Goal: Find specific page/section: Find specific page/section

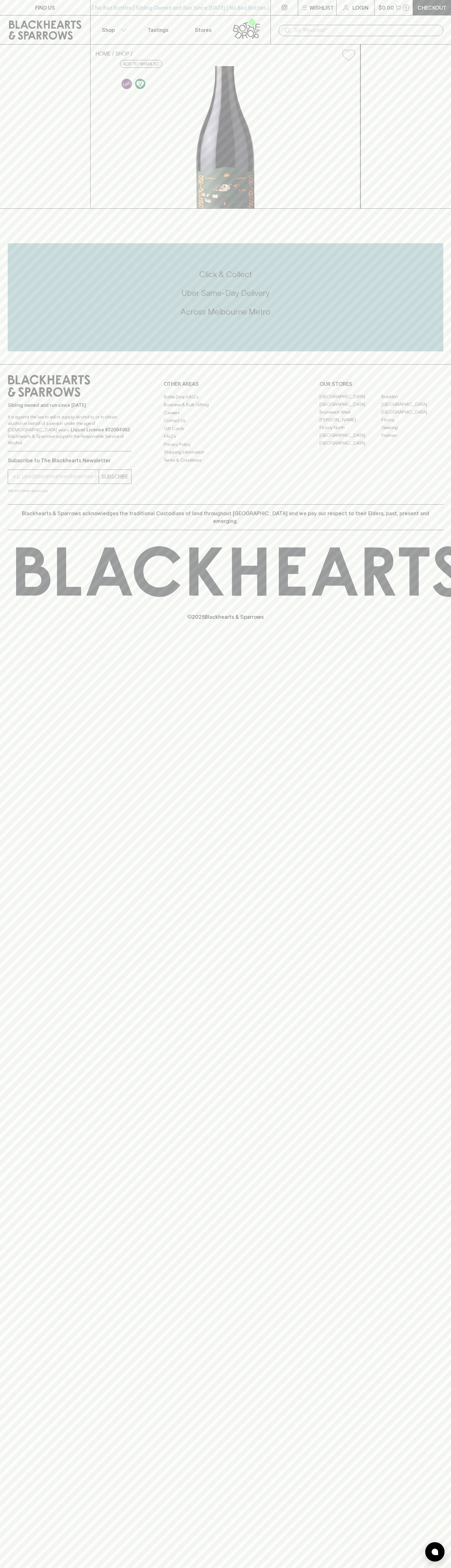
click at [64, 27] on icon at bounding box center [45, 29] width 81 height 19
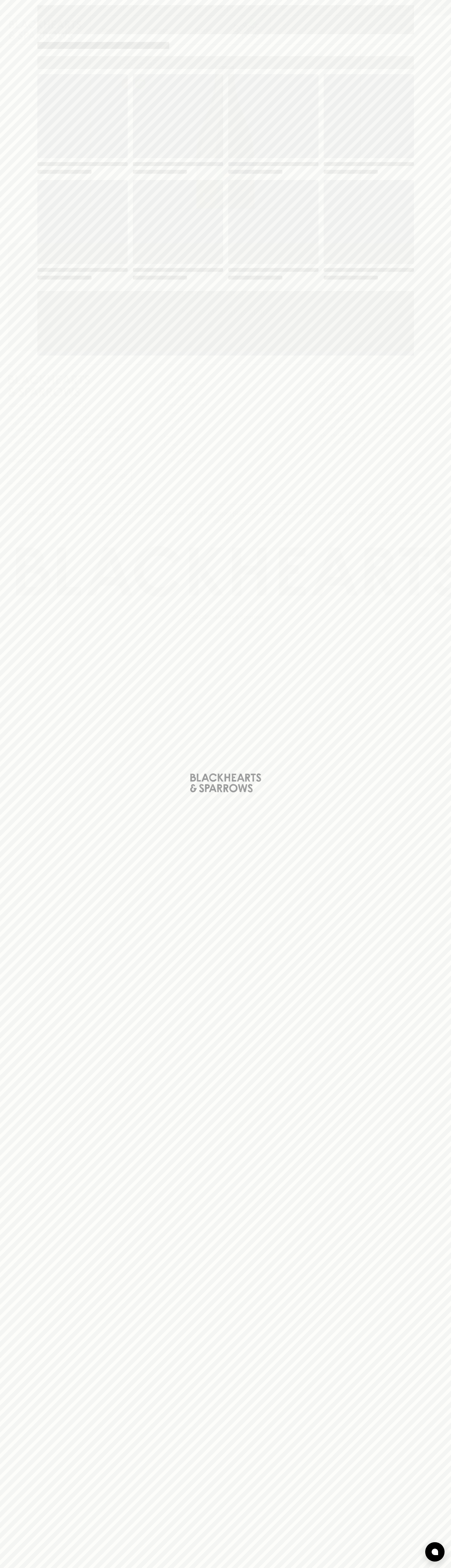
click at [403, 1568] on html "FIND US | No Bad Bottles | Sibling Owned and Run Since [DATE] | No Bad Bottles …" at bounding box center [225, 784] width 451 height 1568
click at [13, 1328] on div "Loading" at bounding box center [225, 784] width 451 height 1568
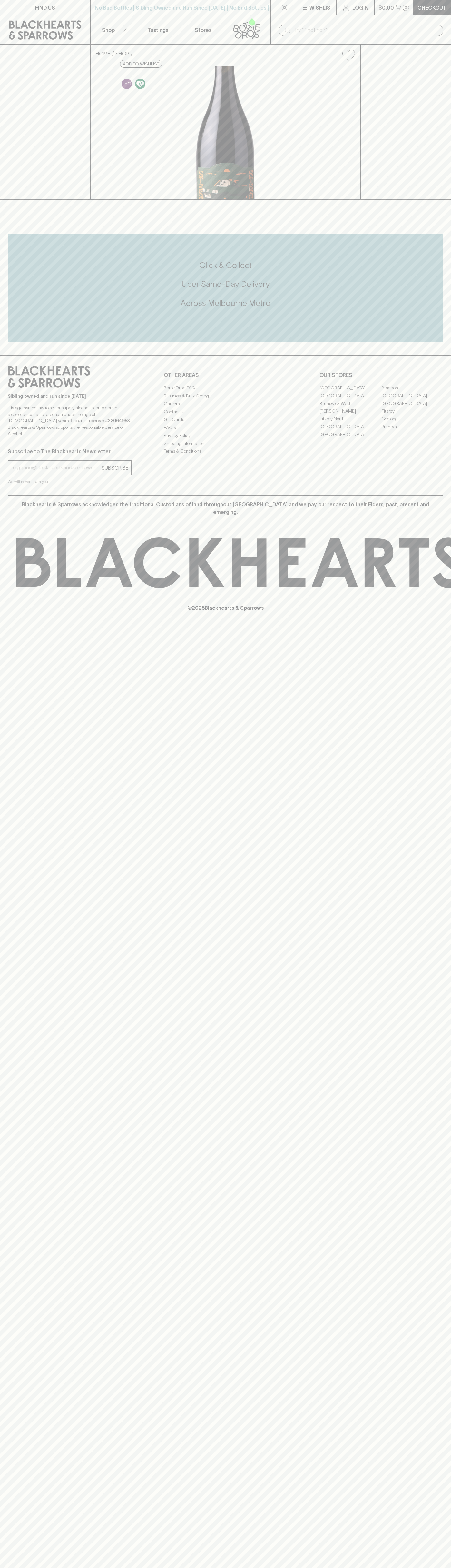
click at [412, 391] on link "Braddon" at bounding box center [412, 388] width 62 height 7
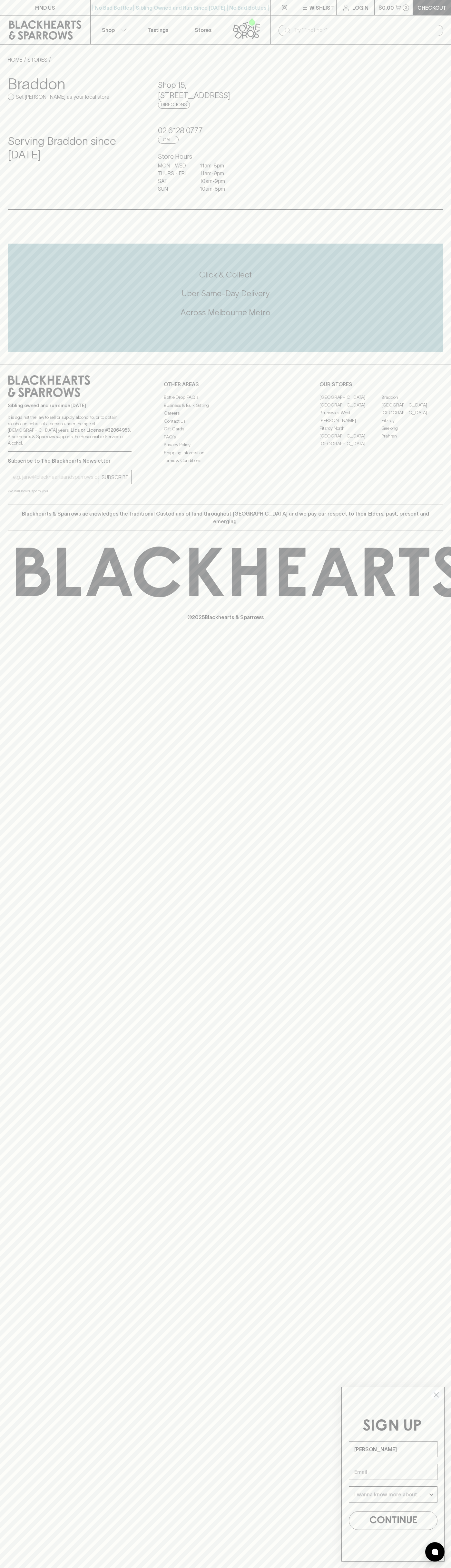
type input "[PERSON_NAME]"
